Goal: Complete application form

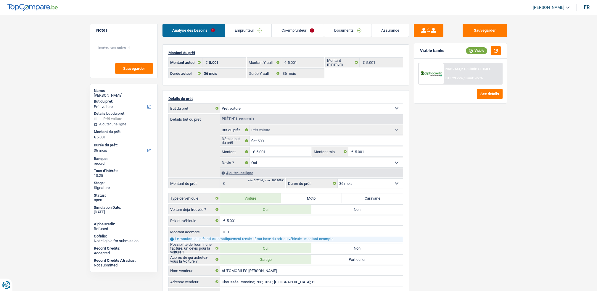
select select "car"
select select "36"
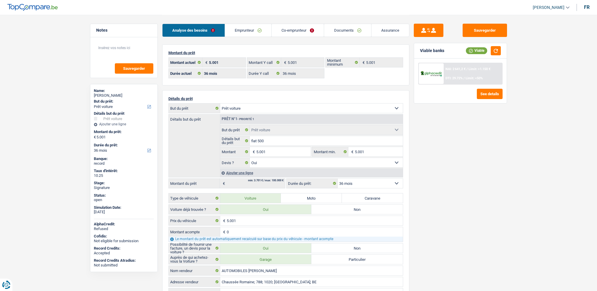
select select "car"
select select "yes"
select select "36"
select select "32"
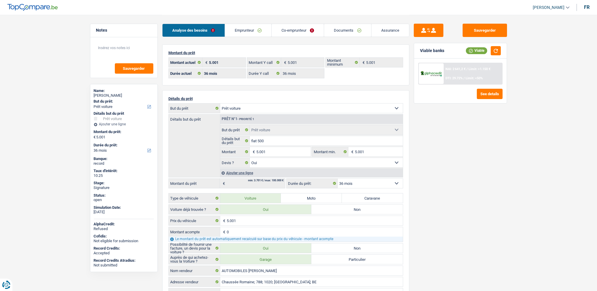
click at [247, 32] on link "Emprunteur" at bounding box center [248, 30] width 46 height 13
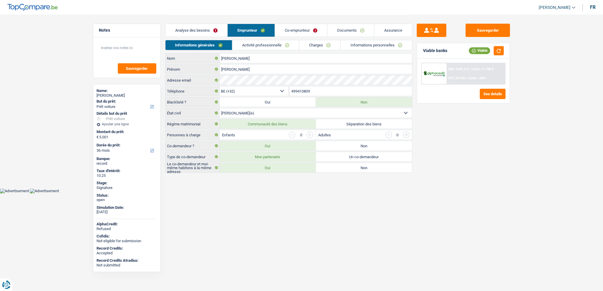
click at [261, 42] on link "Activité professionnelle" at bounding box center [265, 45] width 67 height 10
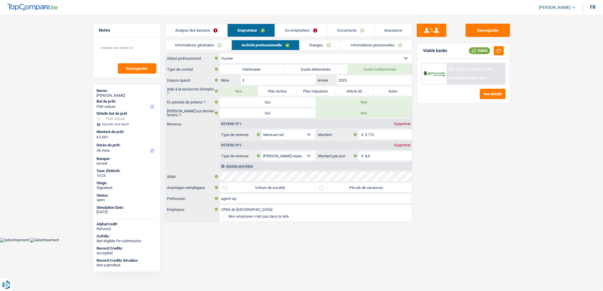
click at [290, 31] on link "Co-emprunteur" at bounding box center [301, 30] width 52 height 13
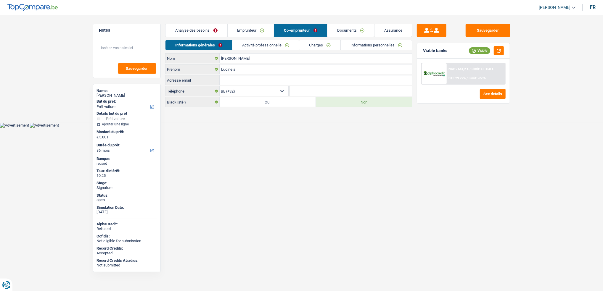
click at [266, 41] on link "Activité professionnelle" at bounding box center [265, 45] width 67 height 10
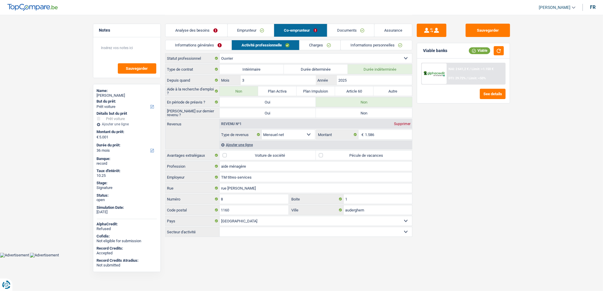
click at [215, 45] on link "Informations générales" at bounding box center [198, 45] width 66 height 10
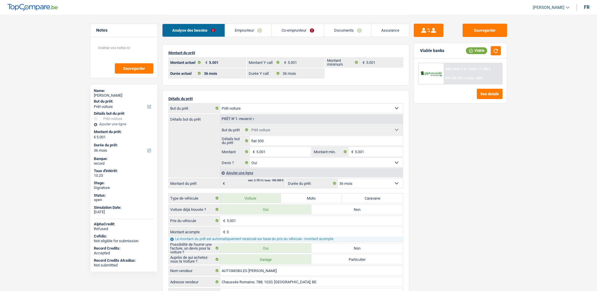
select select "car"
select select "36"
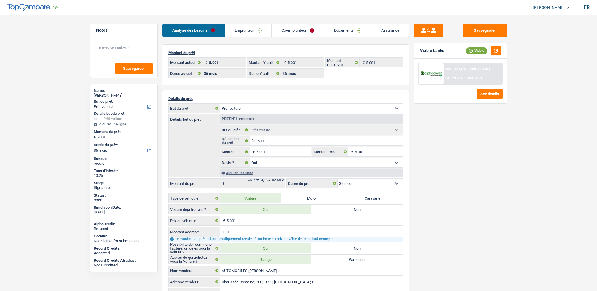
select select "car"
select select "yes"
select select "36"
select select "32"
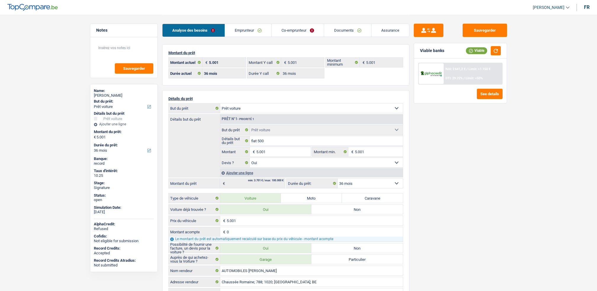
select select "married"
click at [254, 30] on link "Emprunteur" at bounding box center [248, 30] width 46 height 13
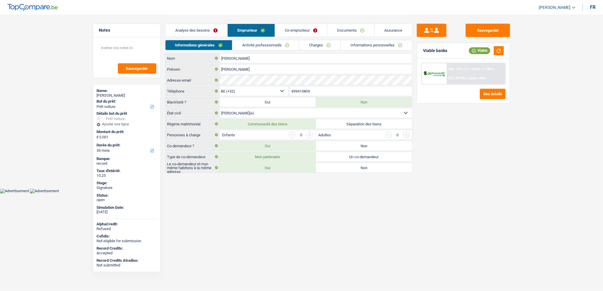
click at [258, 47] on link "Activité professionnelle" at bounding box center [265, 45] width 67 height 10
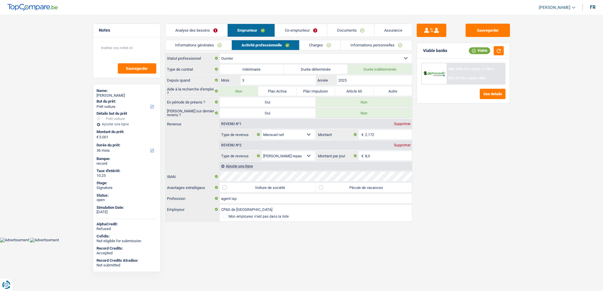
click at [219, 46] on link "Informations générales" at bounding box center [198, 45] width 66 height 10
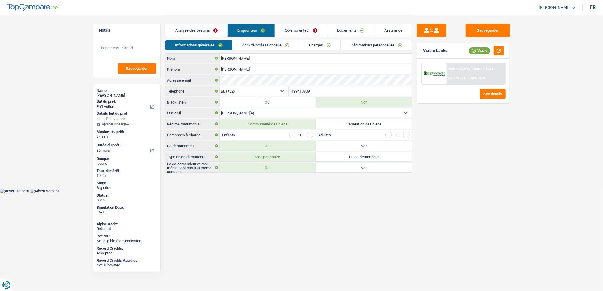
click at [238, 44] on link "Activité professionnelle" at bounding box center [265, 45] width 67 height 10
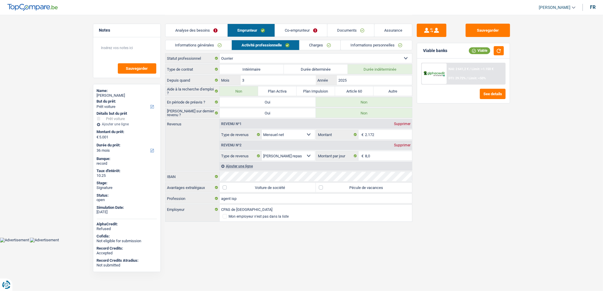
click at [288, 34] on link "Co-emprunteur" at bounding box center [301, 30] width 52 height 13
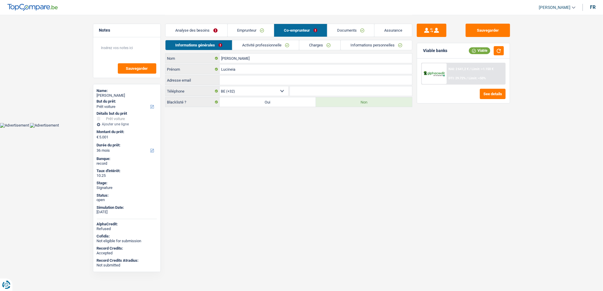
click at [274, 44] on link "Activité professionnelle" at bounding box center [265, 45] width 67 height 10
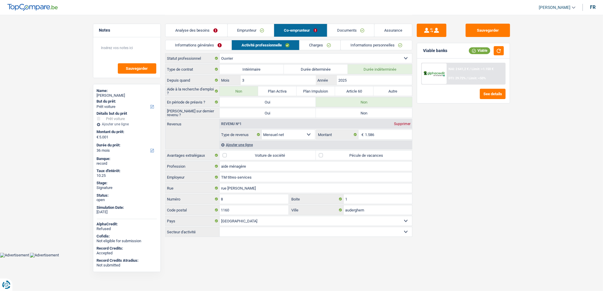
click at [247, 31] on link "Emprunteur" at bounding box center [251, 30] width 46 height 13
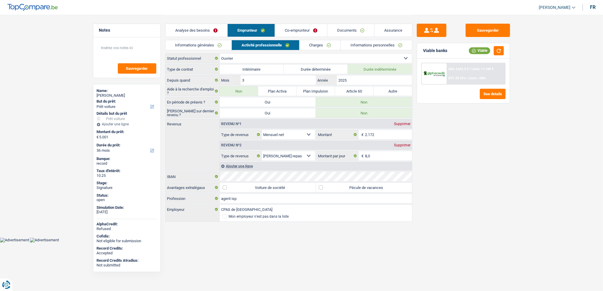
click at [288, 33] on link "Co-emprunteur" at bounding box center [301, 30] width 52 height 13
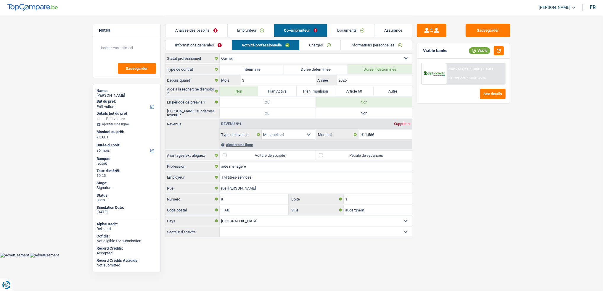
click at [258, 34] on link "Emprunteur" at bounding box center [251, 30] width 46 height 13
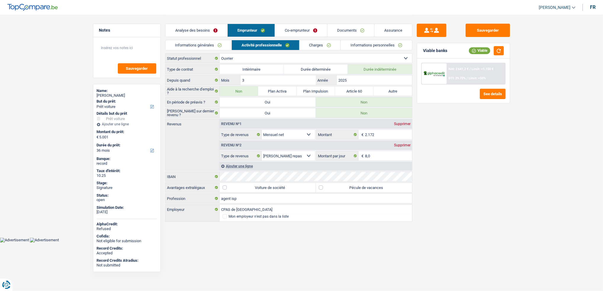
click at [363, 48] on link "Informations personnelles" at bounding box center [376, 45] width 71 height 10
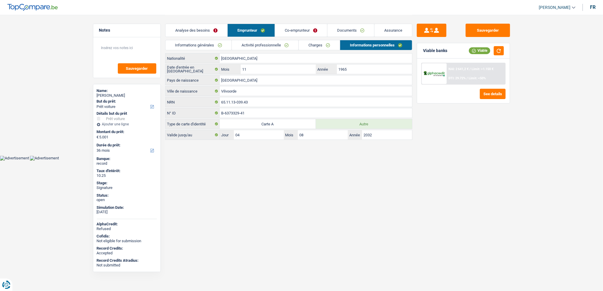
click at [276, 47] on link "Activité professionnelle" at bounding box center [265, 45] width 67 height 10
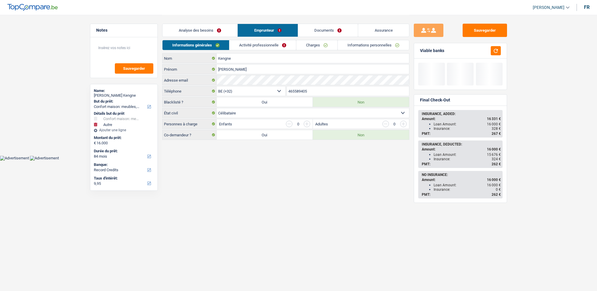
select select "household"
select select "other"
select select "84"
select select "32"
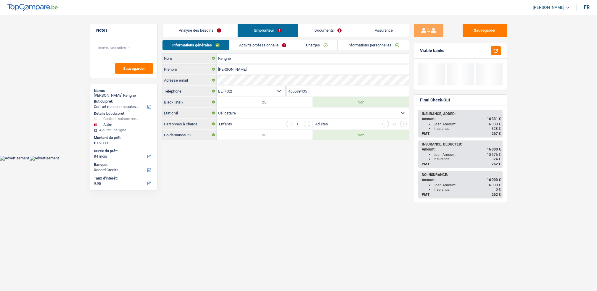
select select "single"
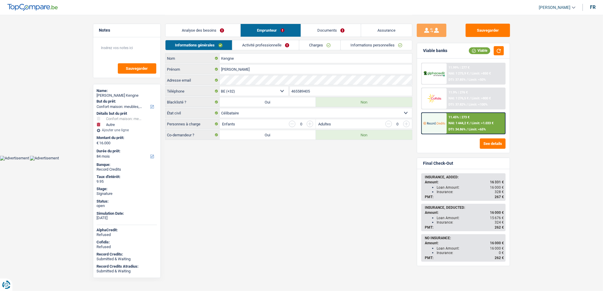
click at [258, 47] on link "Activité professionnelle" at bounding box center [265, 45] width 67 height 10
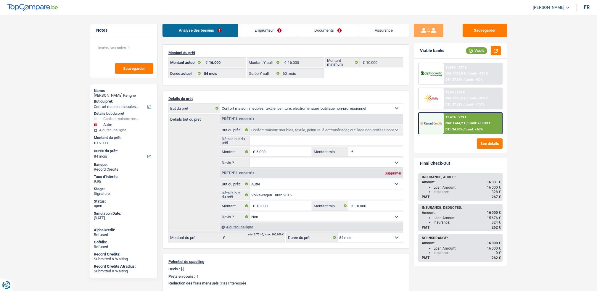
select select "household"
select select "other"
select select "84"
click at [341, 28] on link "Documents" at bounding box center [328, 30] width 60 height 13
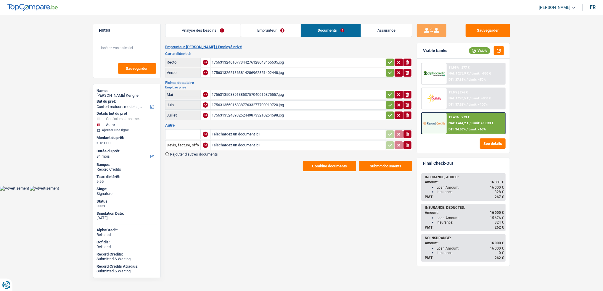
click at [307, 164] on button "Combine documents" at bounding box center [329, 166] width 53 height 10
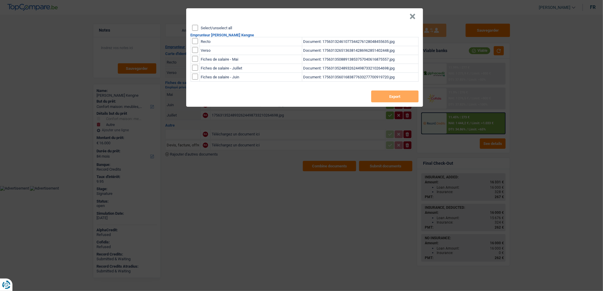
click at [195, 38] on input "checkbox" at bounding box center [195, 41] width 6 height 6
checkbox input "true"
click at [192, 51] on input "checkbox" at bounding box center [195, 50] width 6 height 6
checkbox input "true"
click at [403, 99] on button "Export" at bounding box center [394, 97] width 47 height 12
